Goal: Navigation & Orientation: Go to known website

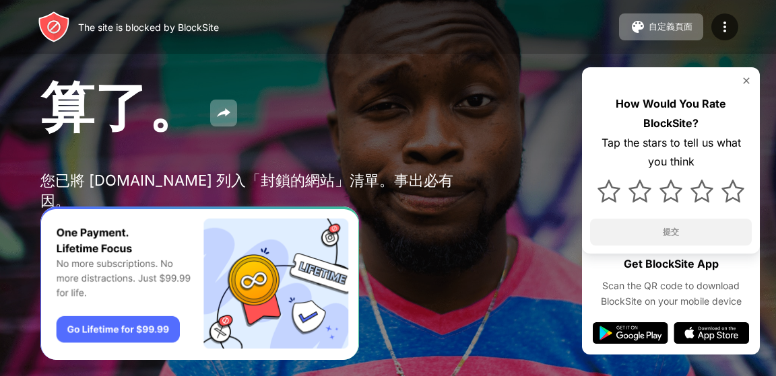
click at [182, 112] on span "算了。" at bounding box center [121, 106] width 162 height 65
click at [94, 120] on span "算了。" at bounding box center [121, 106] width 162 height 65
click at [78, 109] on span "算了。" at bounding box center [121, 106] width 162 height 65
click at [46, 24] on img at bounding box center [54, 27] width 32 height 32
click at [111, 25] on div "The site is blocked by BlockSite" at bounding box center [148, 27] width 141 height 11
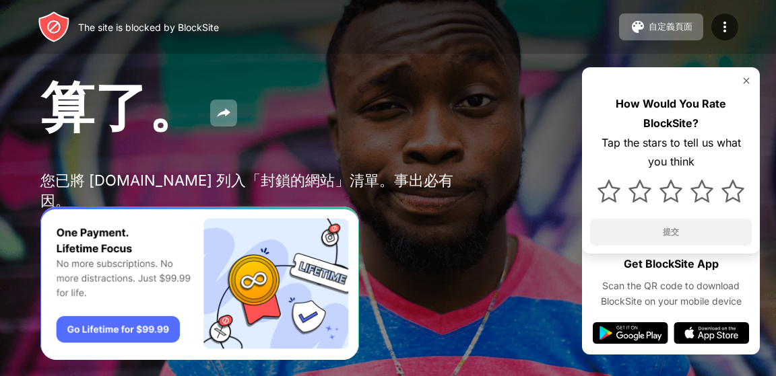
click at [111, 25] on div "The site is blocked by BlockSite" at bounding box center [148, 27] width 141 height 11
drag, startPoint x: 111, startPoint y: 26, endPoint x: 114, endPoint y: 60, distance: 34.5
click at [112, 34] on div "The site is blocked by BlockSite" at bounding box center [128, 27] width 181 height 32
drag, startPoint x: 114, startPoint y: 60, endPoint x: 123, endPoint y: 105, distance: 45.8
click at [123, 104] on div "算了。 您已將 piaotia.com 列入「封鎖的網站」清單。事出必有因。 Password Protection How Would You Rate B…" at bounding box center [388, 162] width 776 height 325
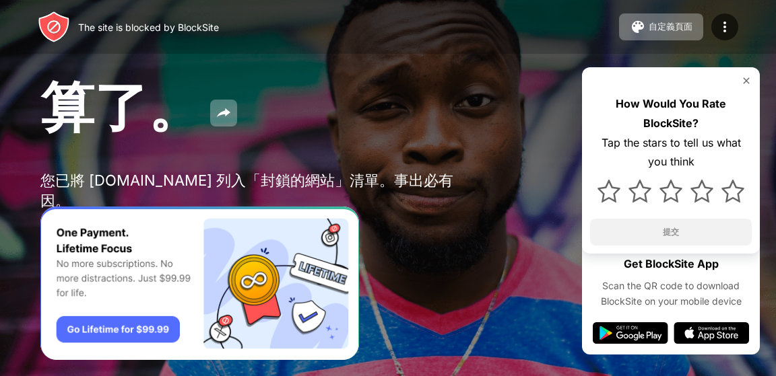
drag, startPoint x: 121, startPoint y: 126, endPoint x: 122, endPoint y: 154, distance: 27.6
click at [121, 135] on span "算了。" at bounding box center [121, 106] width 162 height 65
drag, startPoint x: 122, startPoint y: 154, endPoint x: 128, endPoint y: 188, distance: 34.9
click at [128, 188] on div "算了。 您已將 piaotia.com 列入「封鎖的網站」清單。事出必有因。 Password Protection How Would You Rate B…" at bounding box center [388, 162] width 776 height 325
click at [137, 202] on div "算了。 您已將 piaotia.com 列入「封鎖的網站」清單。事出必有因。 Password Protection How Would You Rate B…" at bounding box center [388, 162] width 776 height 325
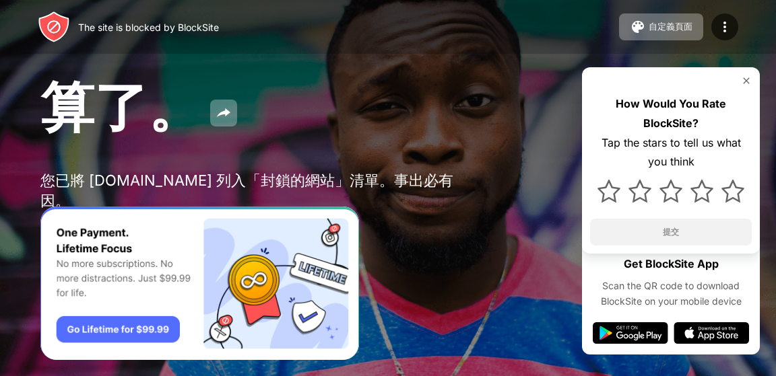
drag, startPoint x: 100, startPoint y: 0, endPoint x: 151, endPoint y: 187, distance: 193.4
click at [151, 191] on div "算了。 您已將 piaotia.com 列入「封鎖的網站」清單。事出必有因。 Password Protection How Would You Rate B…" at bounding box center [388, 162] width 776 height 325
click at [154, 184] on div "您已將 [DOMAIN_NAME] 列入「封鎖的網站」清單。事出必有因。" at bounding box center [248, 191] width 416 height 40
click at [154, 181] on div "您已將 [DOMAIN_NAME] 列入「封鎖的網站」清單。事出必有因。" at bounding box center [248, 191] width 416 height 40
click at [156, 180] on div "您已將 [DOMAIN_NAME] 列入「封鎖的網站」清單。事出必有因。" at bounding box center [248, 191] width 416 height 40
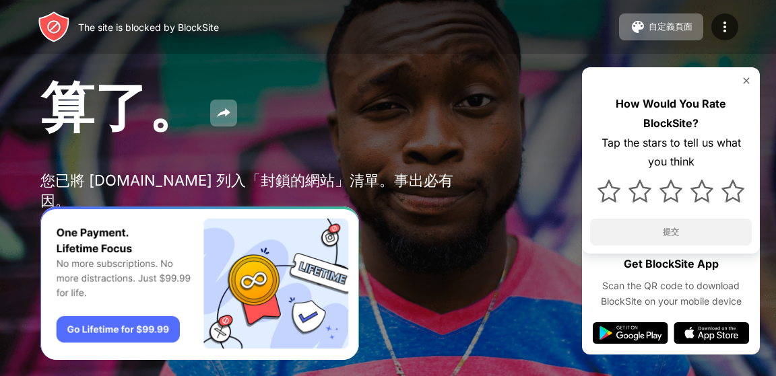
click at [383, 194] on div "您已將 [DOMAIN_NAME] 列入「封鎖的網站」清單。事出必有因。" at bounding box center [248, 191] width 416 height 40
click at [388, 191] on div "您已將 [DOMAIN_NAME] 列入「封鎖的網站」清單。事出必有因。" at bounding box center [248, 191] width 416 height 40
drag, startPoint x: 388, startPoint y: 190, endPoint x: 396, endPoint y: 180, distance: 12.5
click at [393, 182] on div "您已將 [DOMAIN_NAME] 列入「封鎖的網站」清單。事出必有因。" at bounding box center [248, 191] width 416 height 40
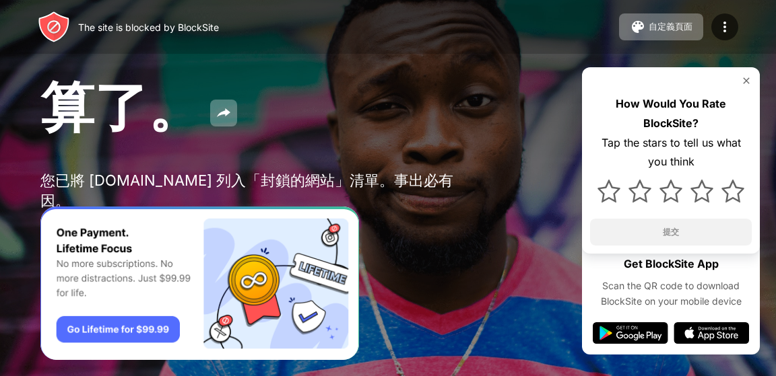
click at [396, 180] on div "您已將 [DOMAIN_NAME] 列入「封鎖的網站」清單。事出必有因。" at bounding box center [248, 191] width 416 height 40
drag, startPoint x: 396, startPoint y: 181, endPoint x: 636, endPoint y: 9, distance: 294.8
click at [492, 110] on div "算了。 您已將 piaotia.com 列入「封鎖的網站」清單。事出必有因。 Password Protection How Would You Rate B…" at bounding box center [388, 162] width 776 height 325
